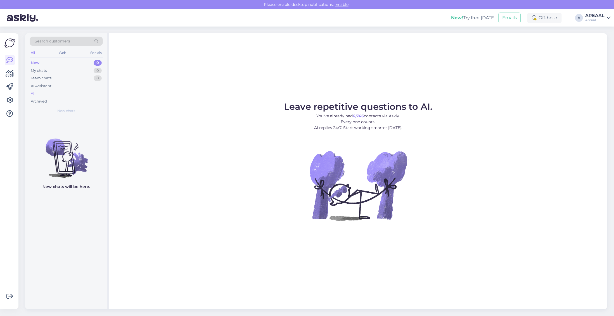
drag, startPoint x: 0, startPoint y: 0, endPoint x: 50, endPoint y: 92, distance: 105.0
click at [50, 92] on div "All" at bounding box center [66, 94] width 73 height 8
click at [62, 88] on div "AI Assistant" at bounding box center [66, 86] width 73 height 8
click at [59, 92] on div "All" at bounding box center [66, 94] width 73 height 8
click at [65, 92] on div "All" at bounding box center [66, 94] width 73 height 8
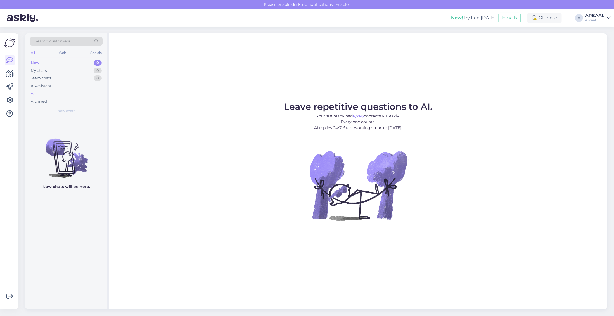
click at [45, 97] on div "All" at bounding box center [66, 94] width 73 height 8
click at [76, 90] on div "All" at bounding box center [66, 94] width 73 height 8
click at [61, 95] on div "All" at bounding box center [66, 94] width 73 height 8
click at [55, 94] on div "All" at bounding box center [66, 94] width 73 height 8
click at [72, 93] on div "All" at bounding box center [66, 94] width 73 height 8
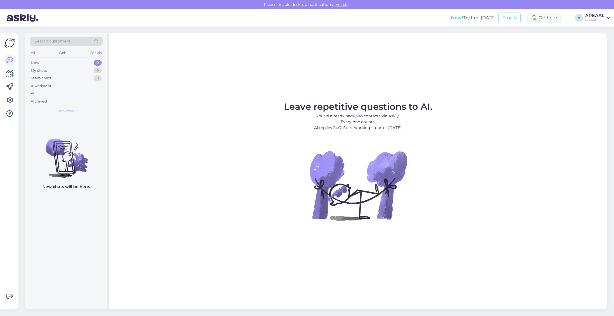
click at [54, 103] on div "Archived" at bounding box center [66, 102] width 73 height 8
click at [56, 91] on div "All" at bounding box center [66, 94] width 73 height 8
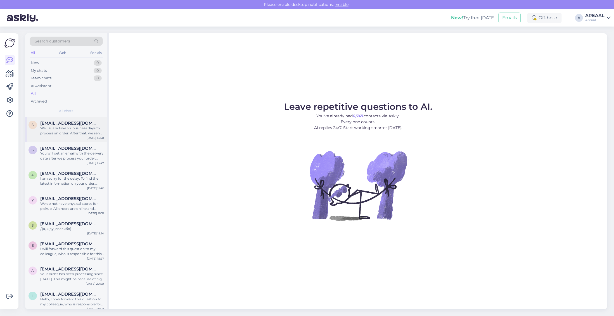
click at [71, 132] on div "We usually take 1-2 business days to process an order. After that, we send you …" at bounding box center [72, 131] width 64 height 10
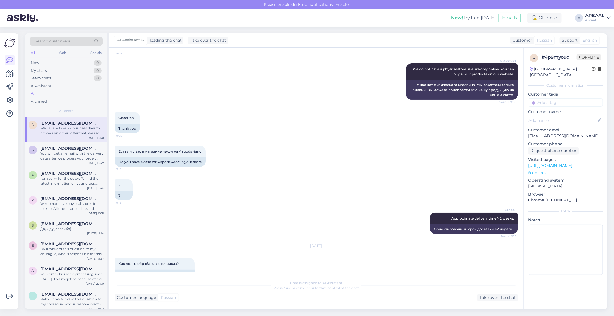
scroll to position [140, 0]
